Goal: Information Seeking & Learning: Understand process/instructions

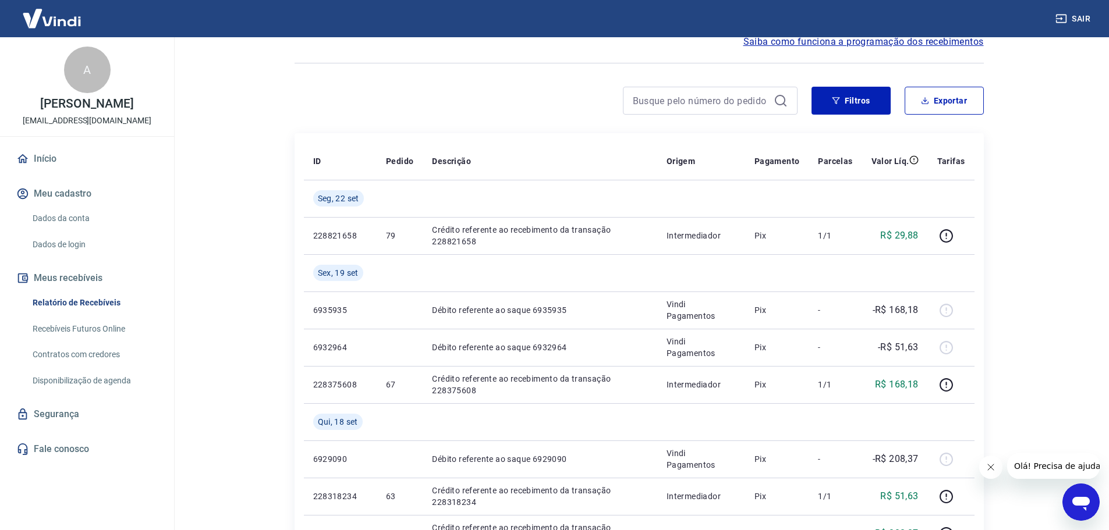
click at [80, 214] on link "Dados da conta" at bounding box center [94, 219] width 132 height 24
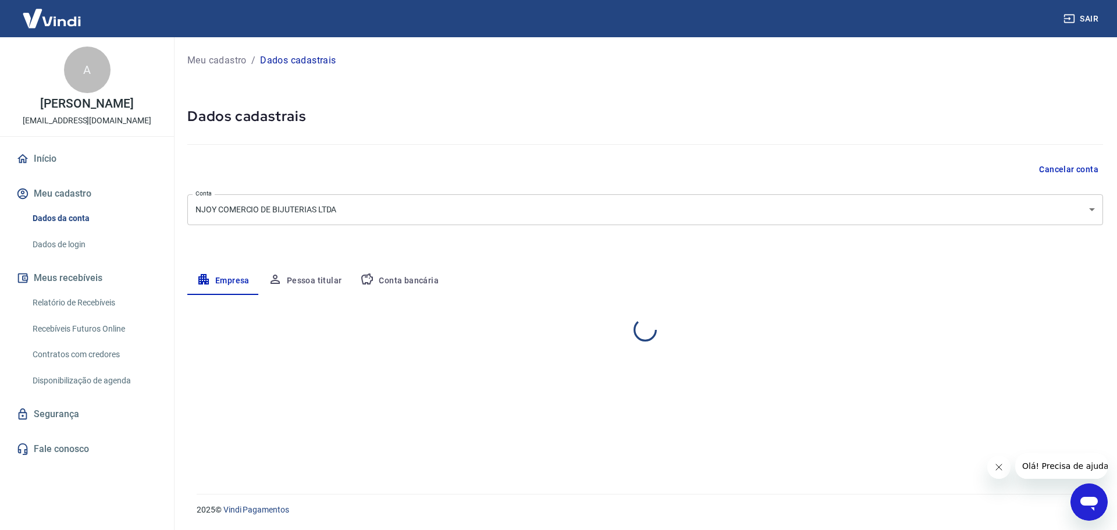
select select "BA"
select select "business"
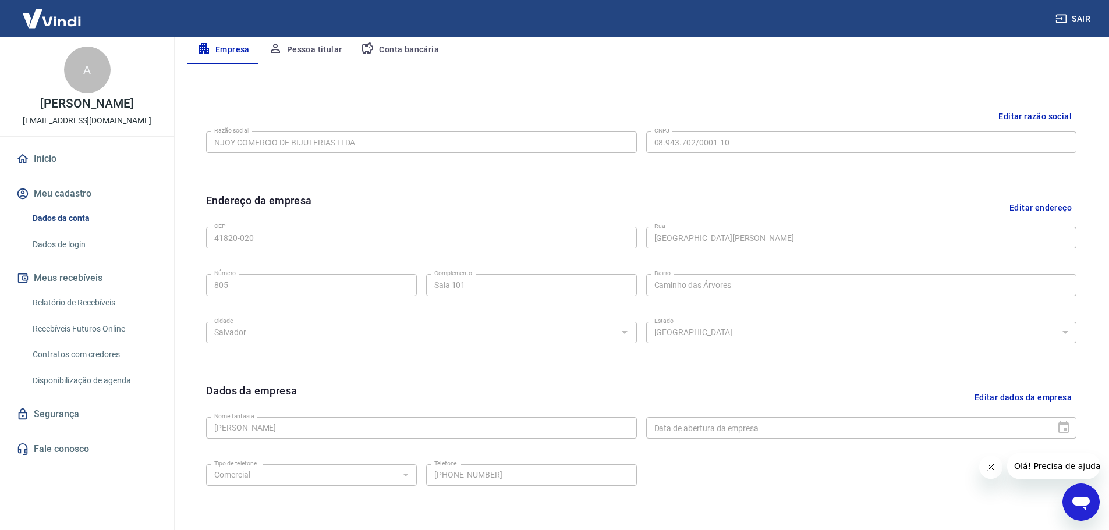
scroll to position [309, 0]
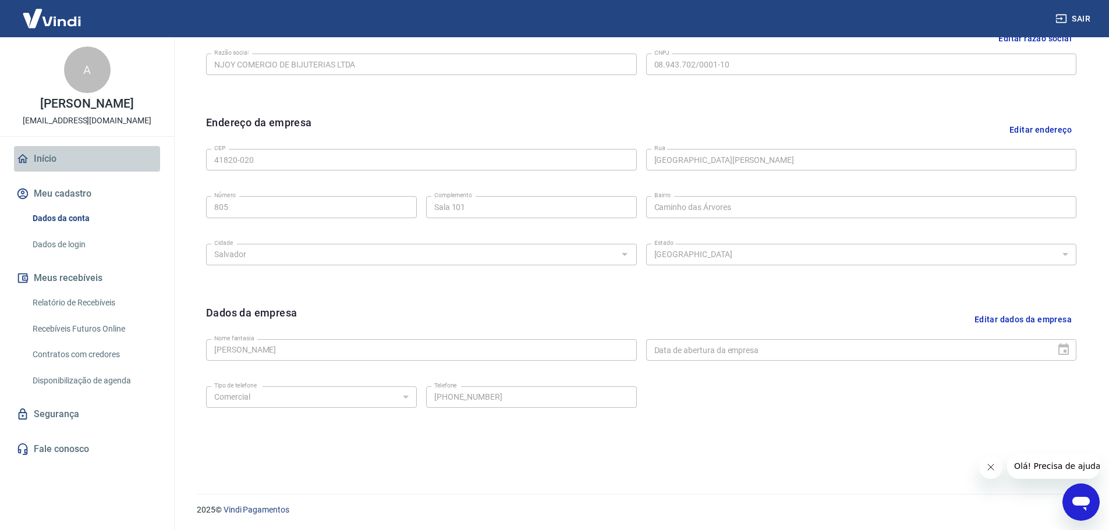
click at [38, 151] on link "Início" at bounding box center [87, 159] width 146 height 26
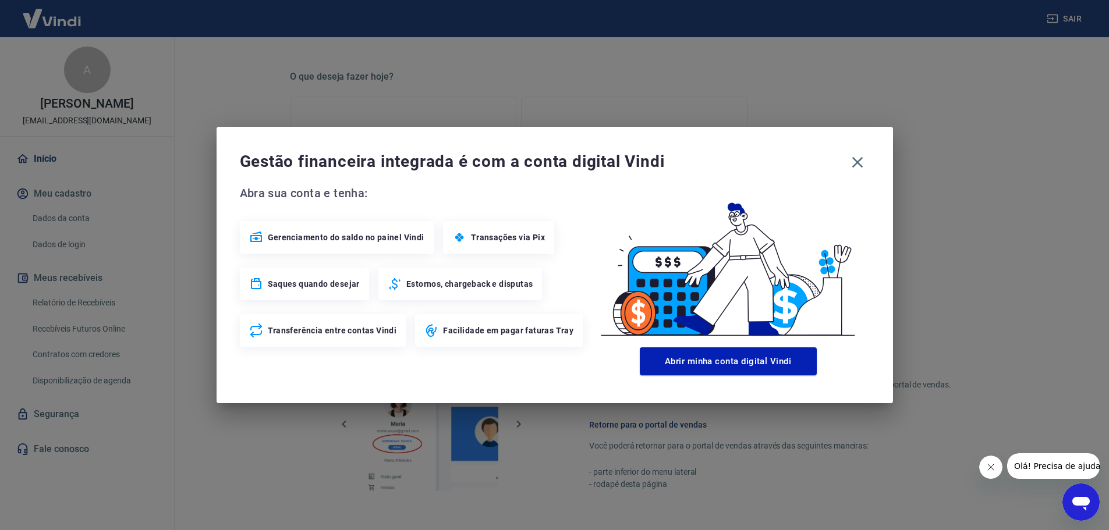
scroll to position [496, 0]
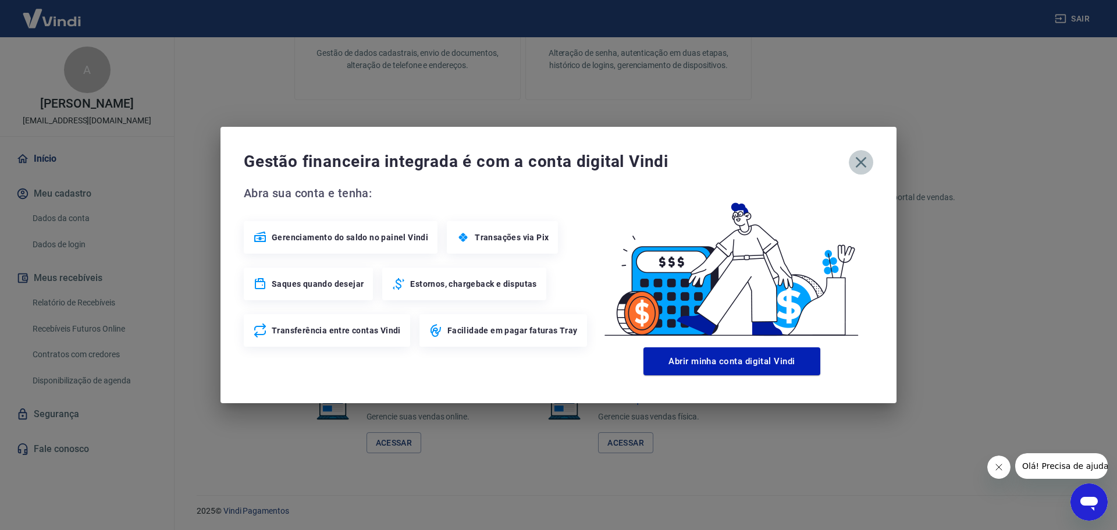
click at [860, 158] on icon "button" at bounding box center [861, 162] width 19 height 19
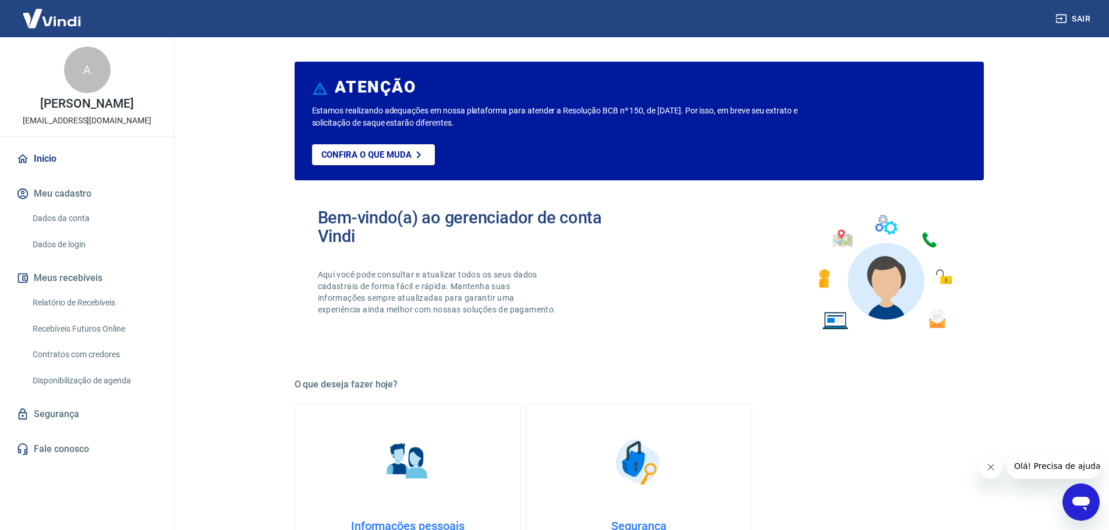
scroll to position [0, 0]
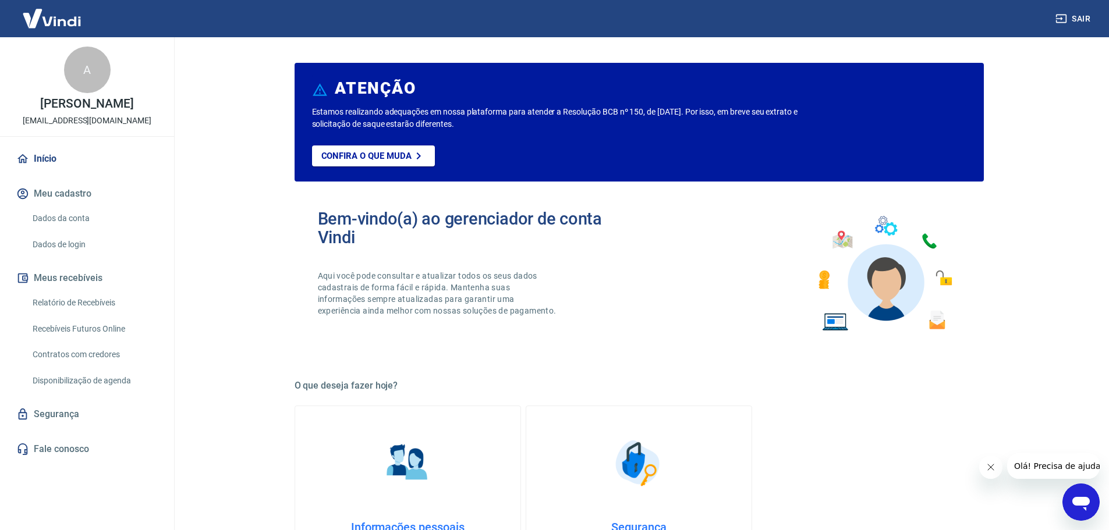
click at [47, 154] on link "Início" at bounding box center [87, 159] width 146 height 26
click at [69, 191] on button "Meu cadastro" at bounding box center [87, 194] width 146 height 26
click at [61, 304] on link "Relatório de Recebíveis" at bounding box center [94, 303] width 132 height 24
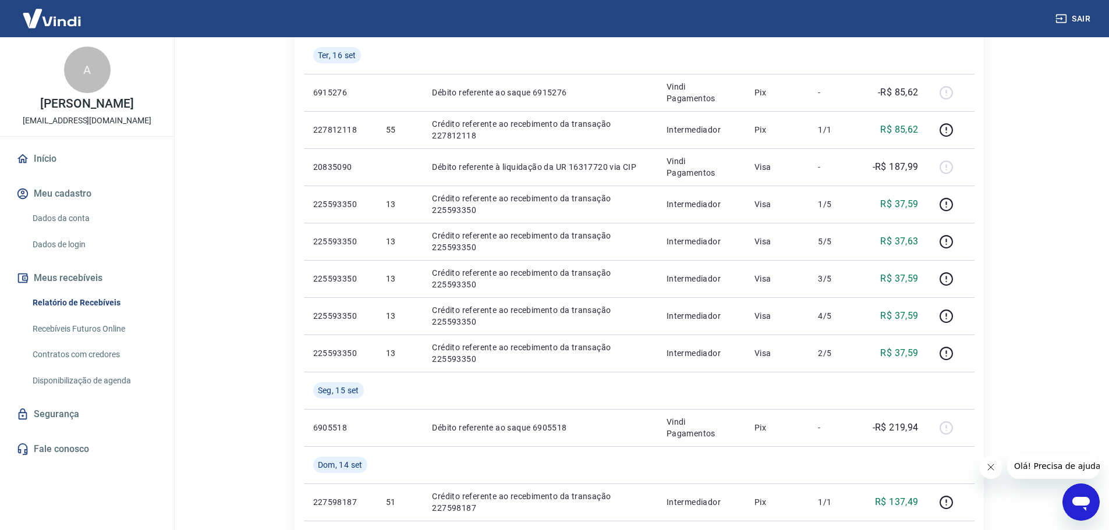
scroll to position [582, 0]
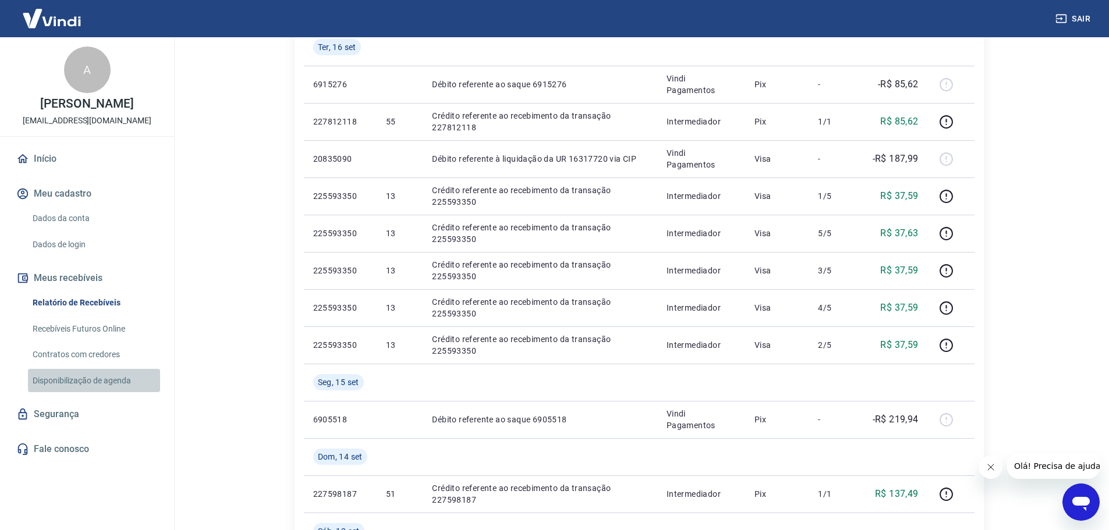
click at [105, 381] on link "Disponibilização de agenda" at bounding box center [94, 381] width 132 height 24
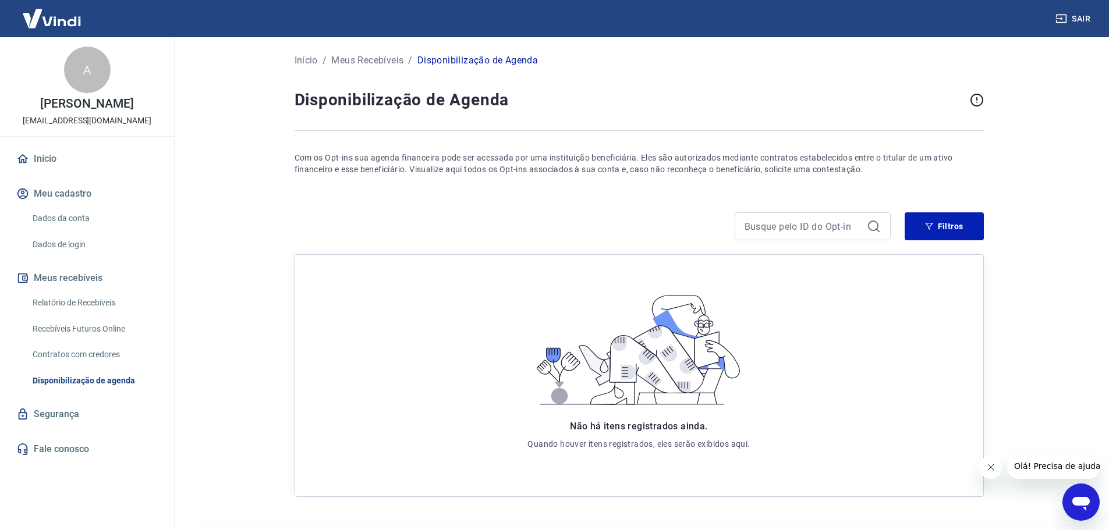
click at [102, 354] on link "Contratos com credores" at bounding box center [94, 355] width 132 height 24
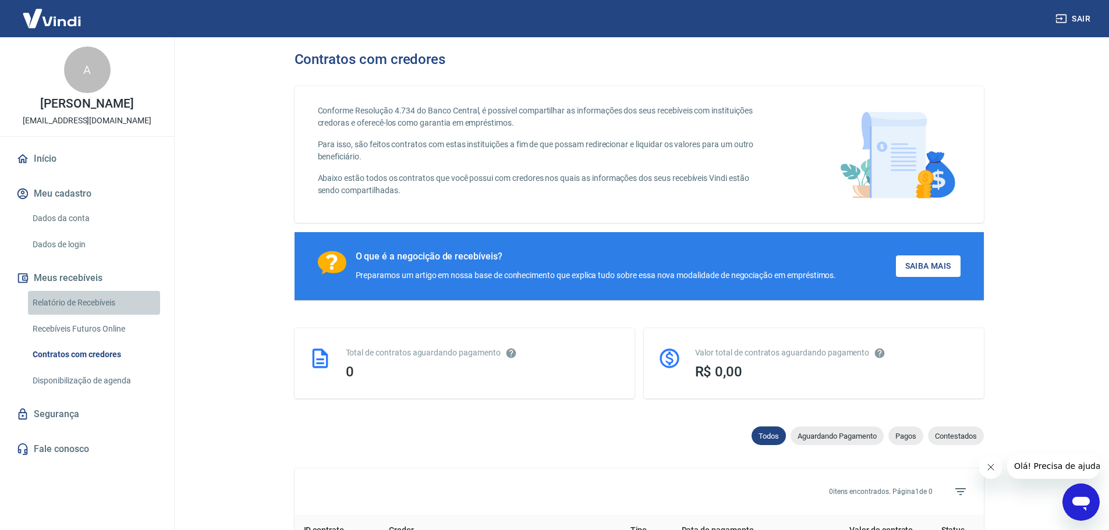
click at [83, 304] on link "Relatório de Recebíveis" at bounding box center [94, 303] width 132 height 24
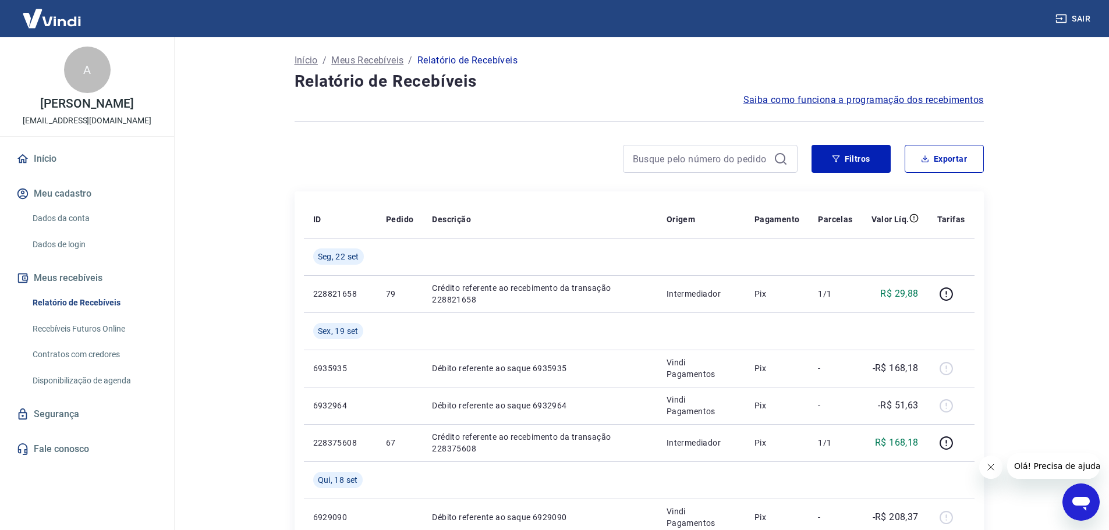
click at [815, 99] on span "Saiba como funciona a programação dos recebimentos" at bounding box center [863, 100] width 240 height 14
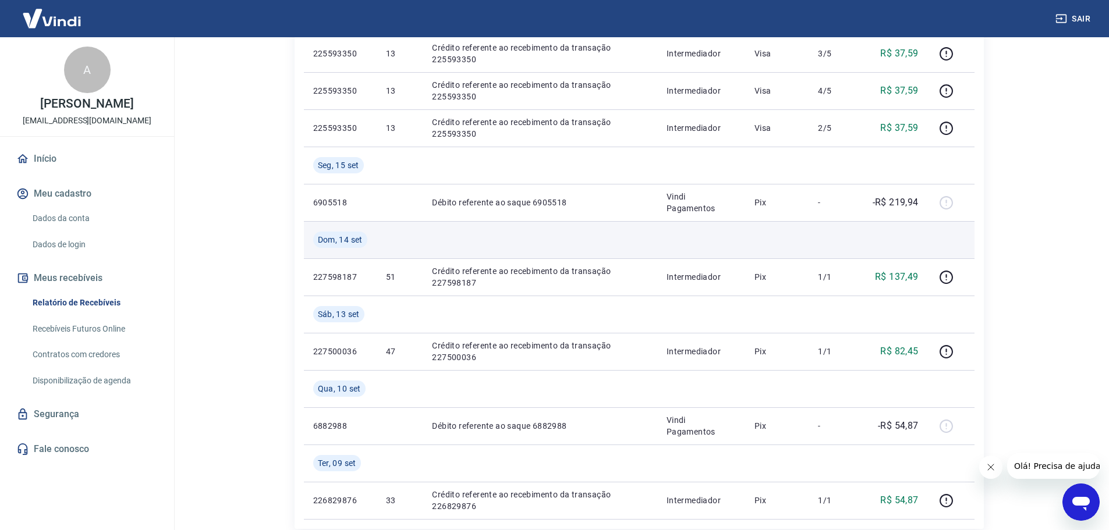
scroll to position [815, 0]
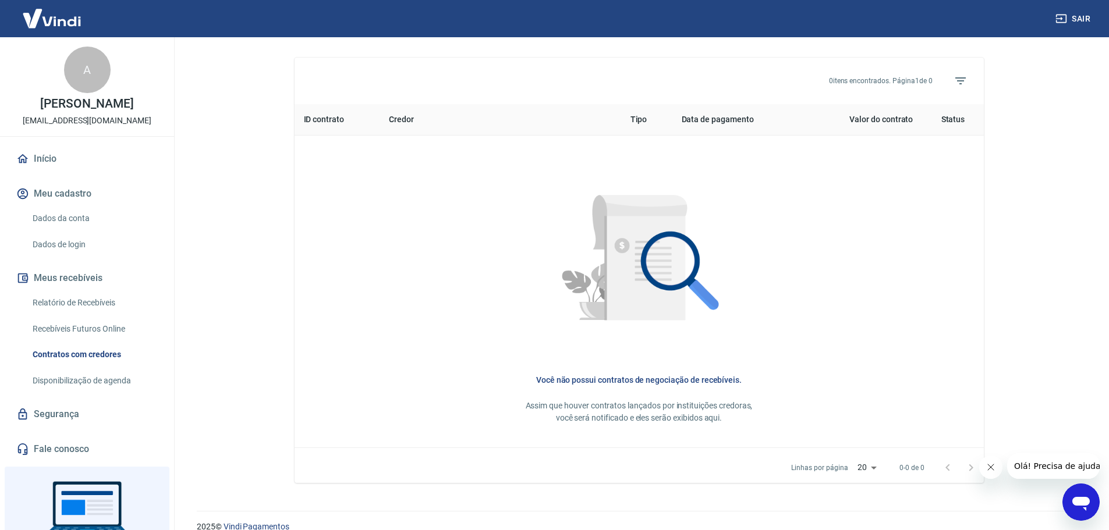
scroll to position [432, 0]
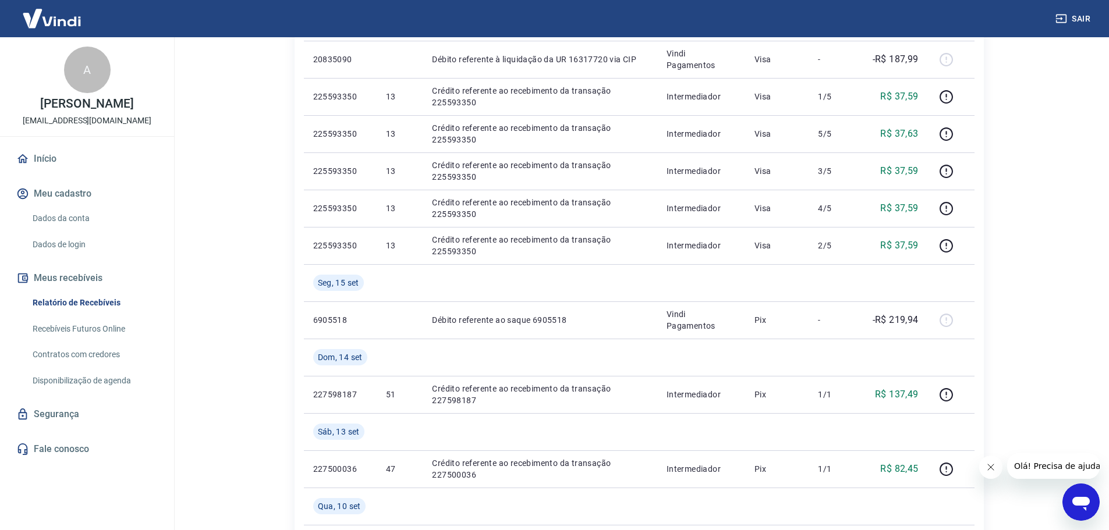
scroll to position [640, 0]
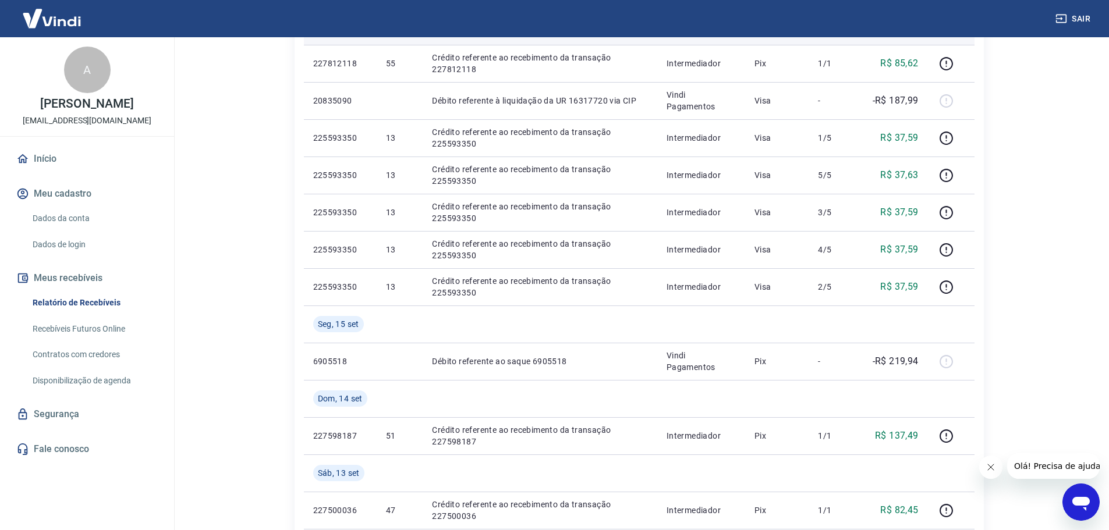
drag, startPoint x: 1091, startPoint y: 2, endPoint x: 845, endPoint y: 41, distance: 248.8
click at [845, 41] on td "-" at bounding box center [834, 26] width 53 height 37
